Goal: Task Accomplishment & Management: Manage account settings

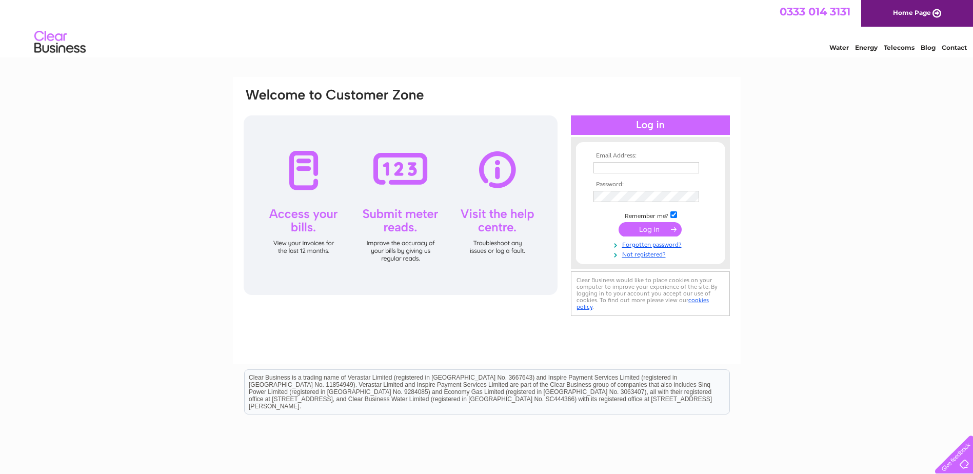
type input "sales@greatleasedeals.co.uk"
drag, startPoint x: 554, startPoint y: 38, endPoint x: 961, endPoint y: 135, distance: 418.8
click at [963, 134] on div "Email Address: sales@greatleasedeals.co.uk Password:" at bounding box center [486, 308] width 973 height 463
click at [647, 231] on input "submit" at bounding box center [650, 229] width 63 height 14
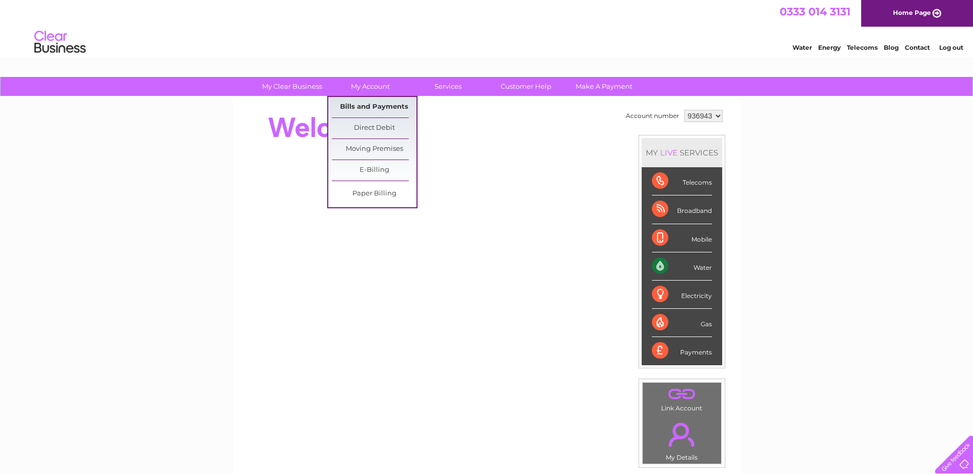
click at [361, 103] on link "Bills and Payments" at bounding box center [374, 107] width 85 height 21
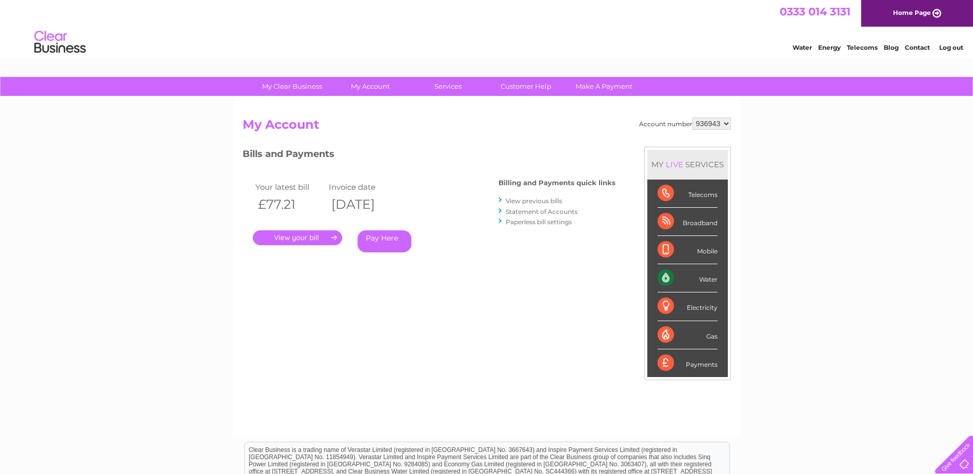
click at [296, 238] on link "." at bounding box center [297, 237] width 89 height 15
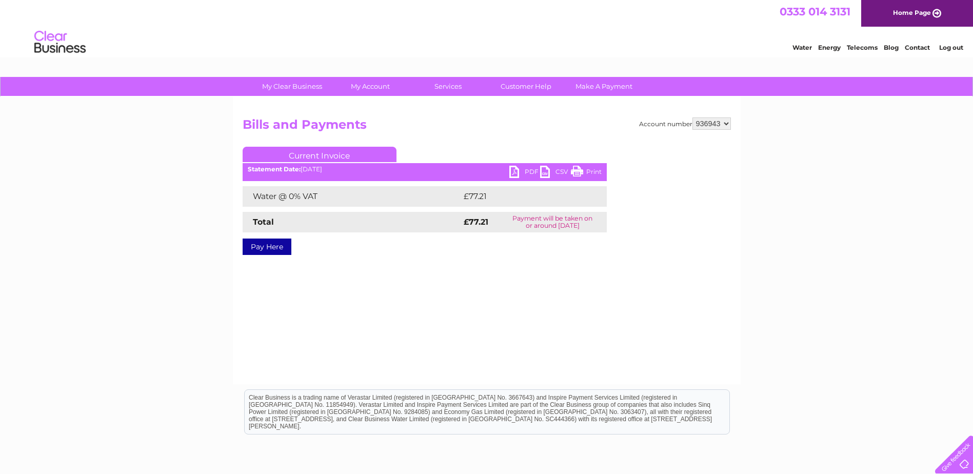
click at [525, 167] on link "PDF" at bounding box center [525, 173] width 31 height 15
